Goal: Information Seeking & Learning: Stay updated

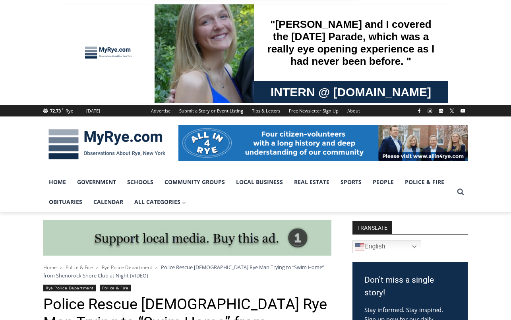
drag, startPoint x: 287, startPoint y: 50, endPoint x: 330, endPoint y: 35, distance: 45.2
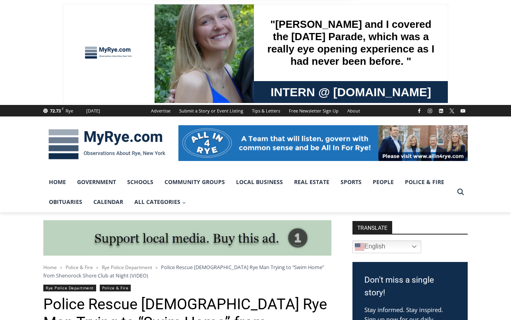
click at [287, 50] on button "Cancel" at bounding box center [283, 51] width 41 height 20
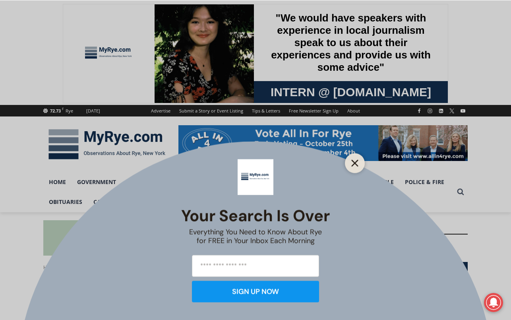
click at [351, 162] on icon "Close" at bounding box center [354, 162] width 7 height 7
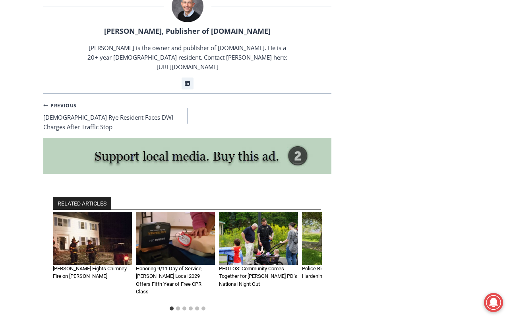
scroll to position [1390, 0]
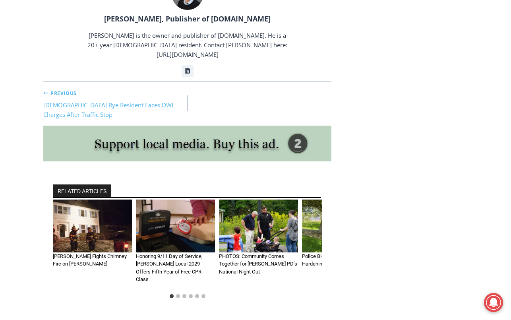
drag, startPoint x: 76, startPoint y: 92, endPoint x: 91, endPoint y: 92, distance: 15.1
click at [77, 92] on link "Previous Previous 56-Year-Old Rye Resident Faces DWI Charges After Traffic Stop" at bounding box center [115, 104] width 144 height 32
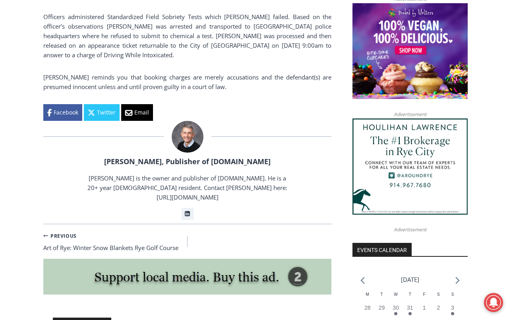
scroll to position [739, 0]
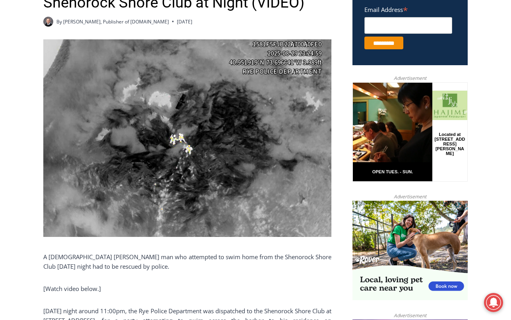
scroll to position [357, 0]
